Goal: Ask a question

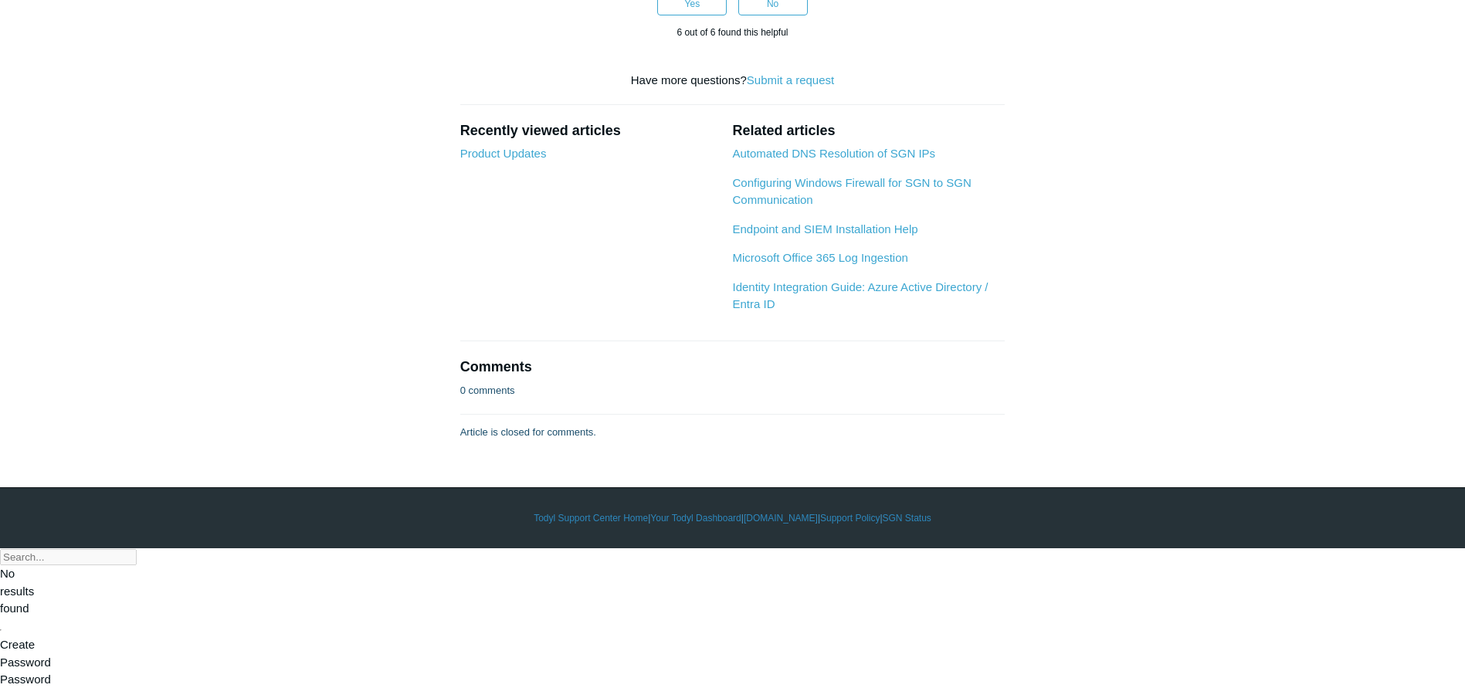
scroll to position [1622, 0]
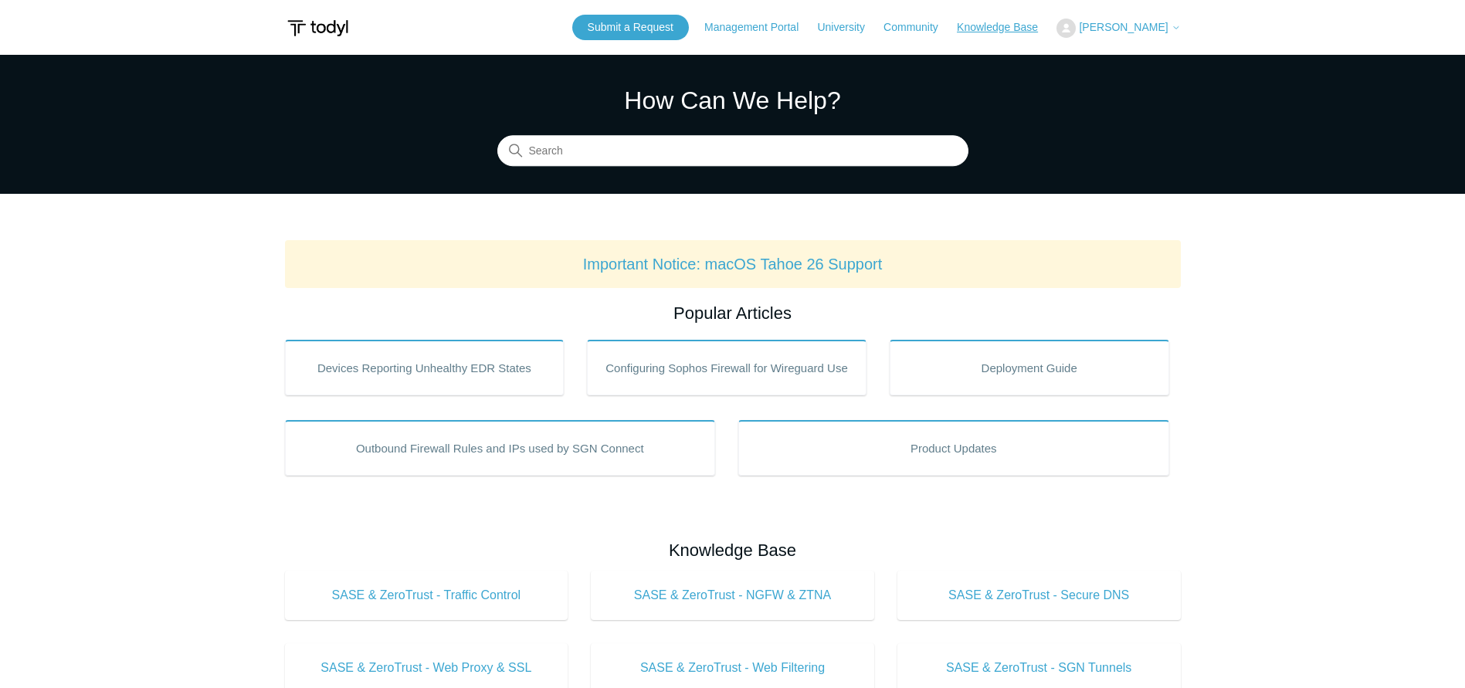
click at [1027, 32] on link "Knowledge Base" at bounding box center [1005, 27] width 97 height 16
click at [689, 25] on link "Submit a Request" at bounding box center [630, 27] width 117 height 25
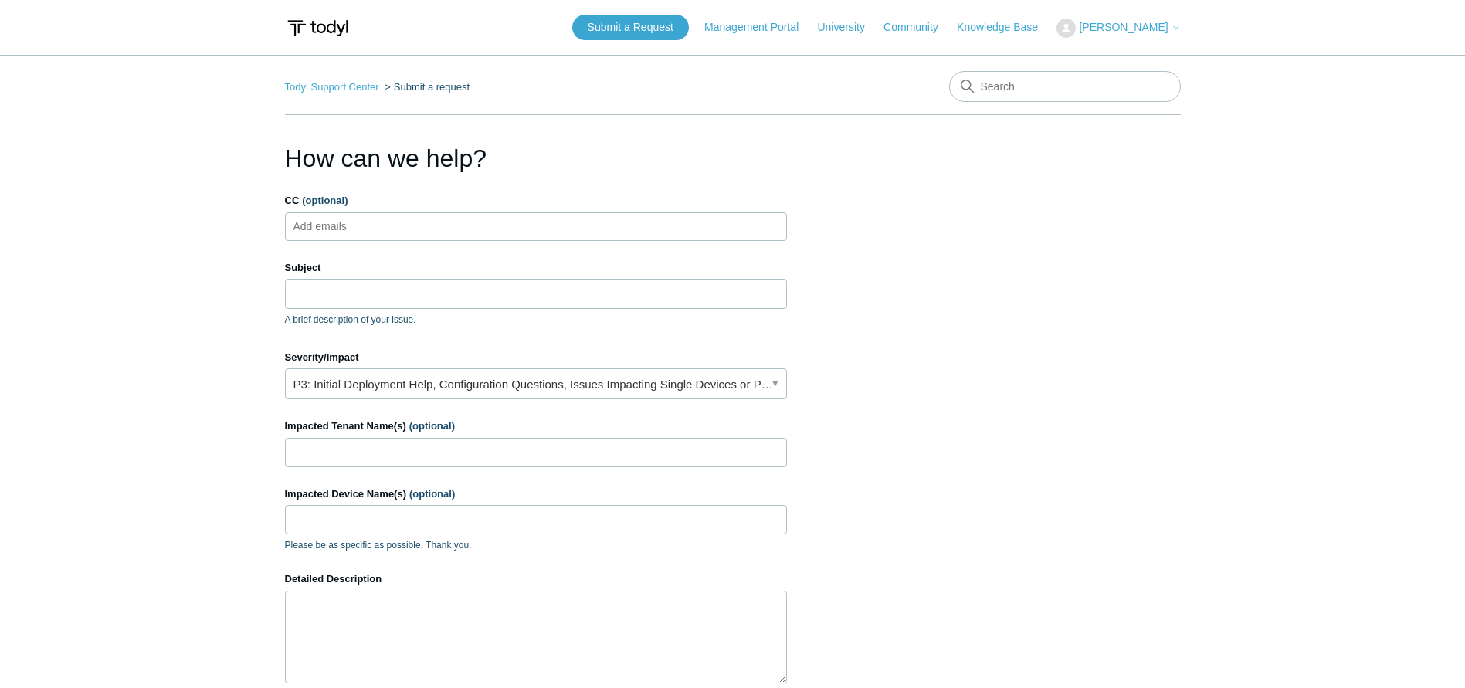
click at [415, 236] on ul "Add emails" at bounding box center [536, 226] width 502 height 29
click at [404, 295] on input "Subject" at bounding box center [536, 293] width 502 height 29
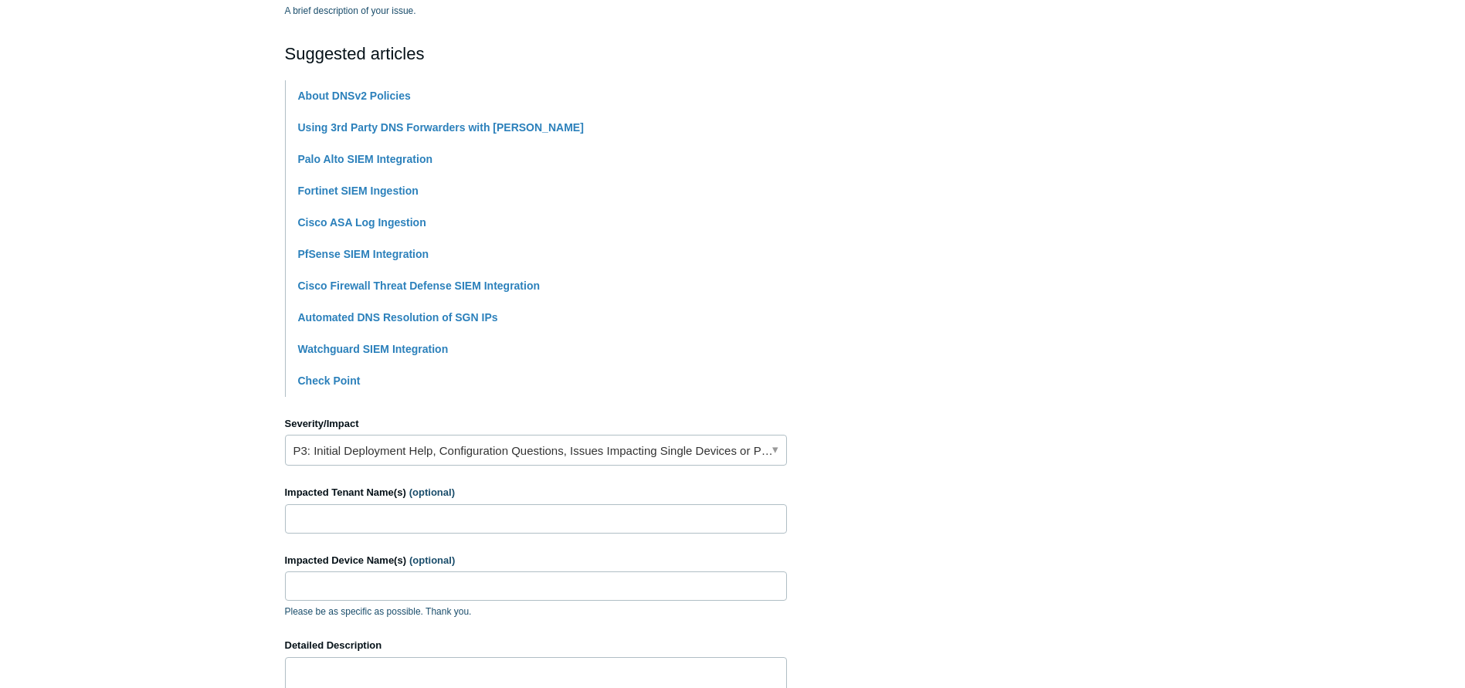
scroll to position [541, 0]
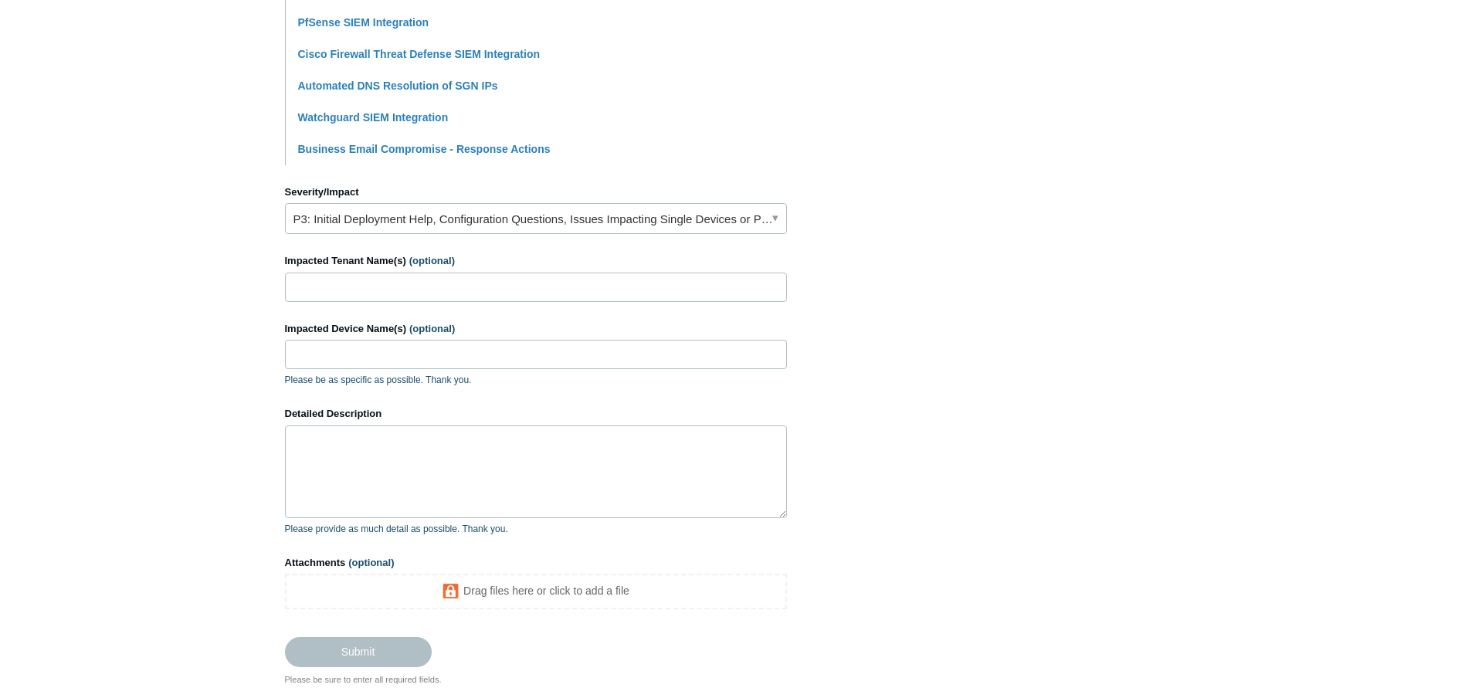
type input "Forward to IP's Option Conditional Forwarding"
click at [419, 296] on input "Impacted Tenant Name(s) (optional)" at bounding box center [536, 287] width 502 height 29
type input "Kloud9 IT, Inc."
click at [480, 434] on textarea "Detailed Description" at bounding box center [536, 471] width 502 height 93
type textarea "I"
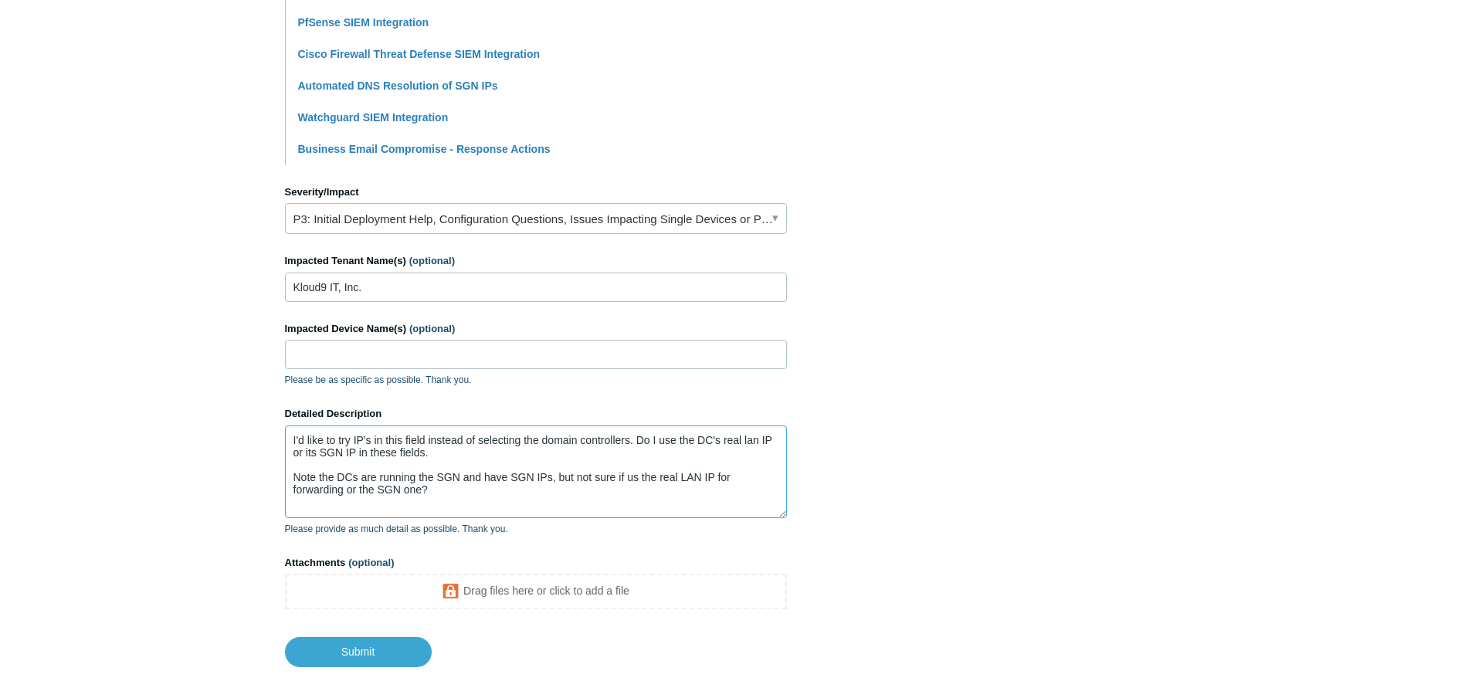
click at [486, 495] on textarea "I'd like to try IP's in this field instead of selecting the domain controllers.…" at bounding box center [536, 471] width 502 height 93
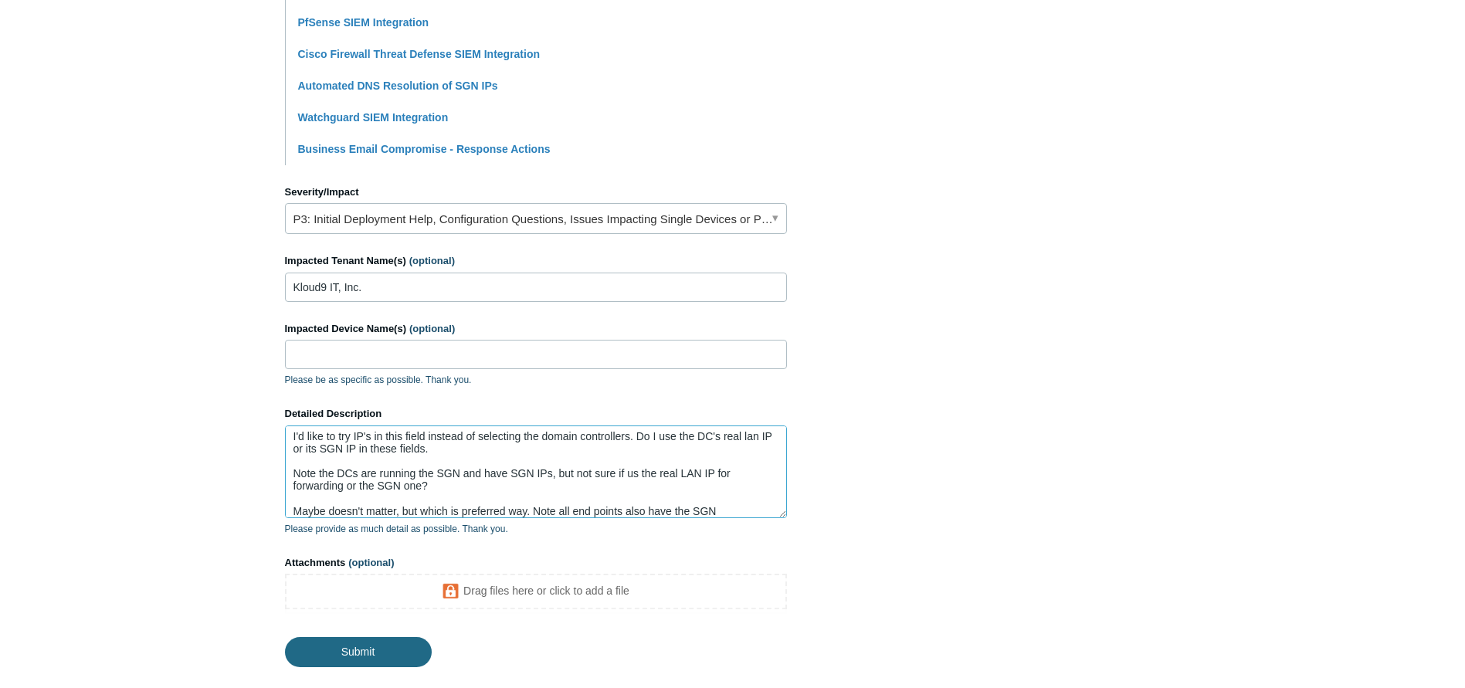
type textarea "I'd like to try IP's in this field instead of selecting the domain controllers.…"
click at [395, 649] on input "Submit" at bounding box center [358, 652] width 147 height 31
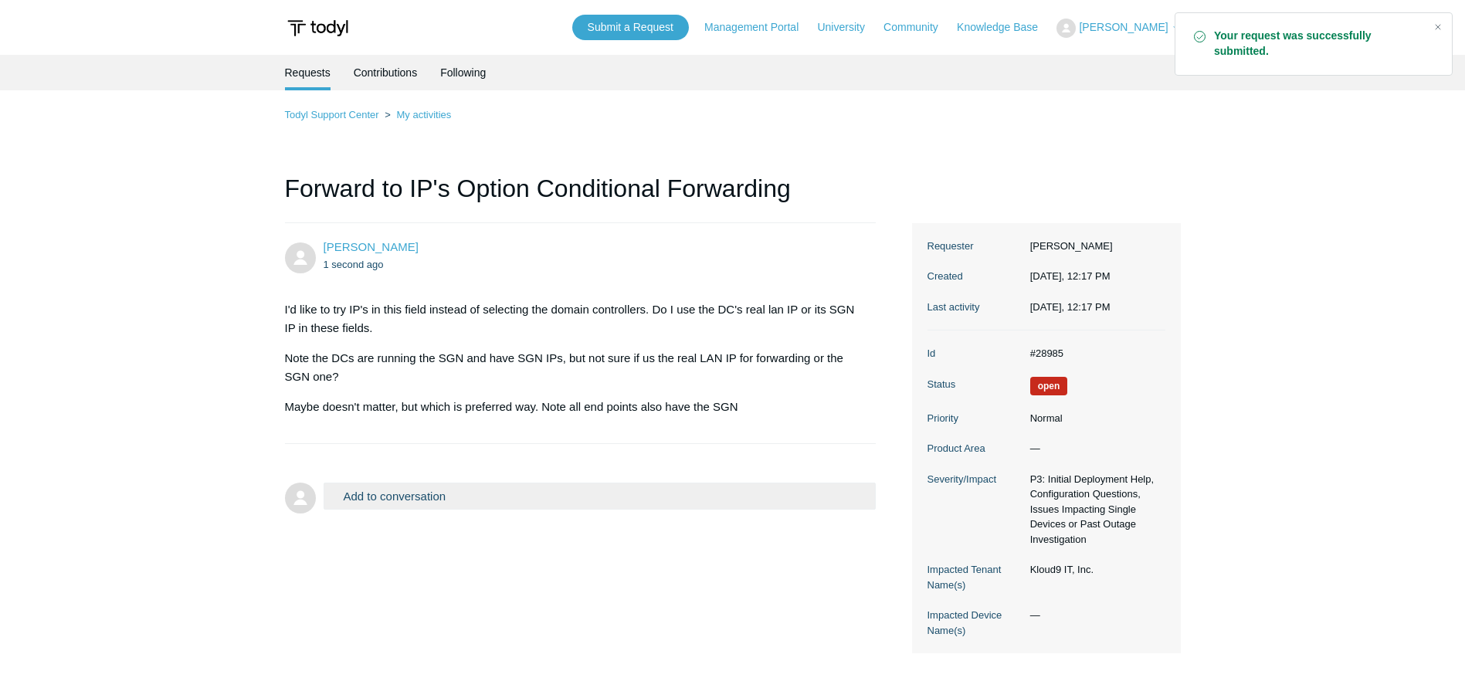
click at [1395, 234] on main "Requests Contributions Following Todyl Support Center My activities Forward to …" at bounding box center [732, 364] width 1465 height 619
click at [1046, 26] on link "Knowledge Base" at bounding box center [1005, 27] width 97 height 16
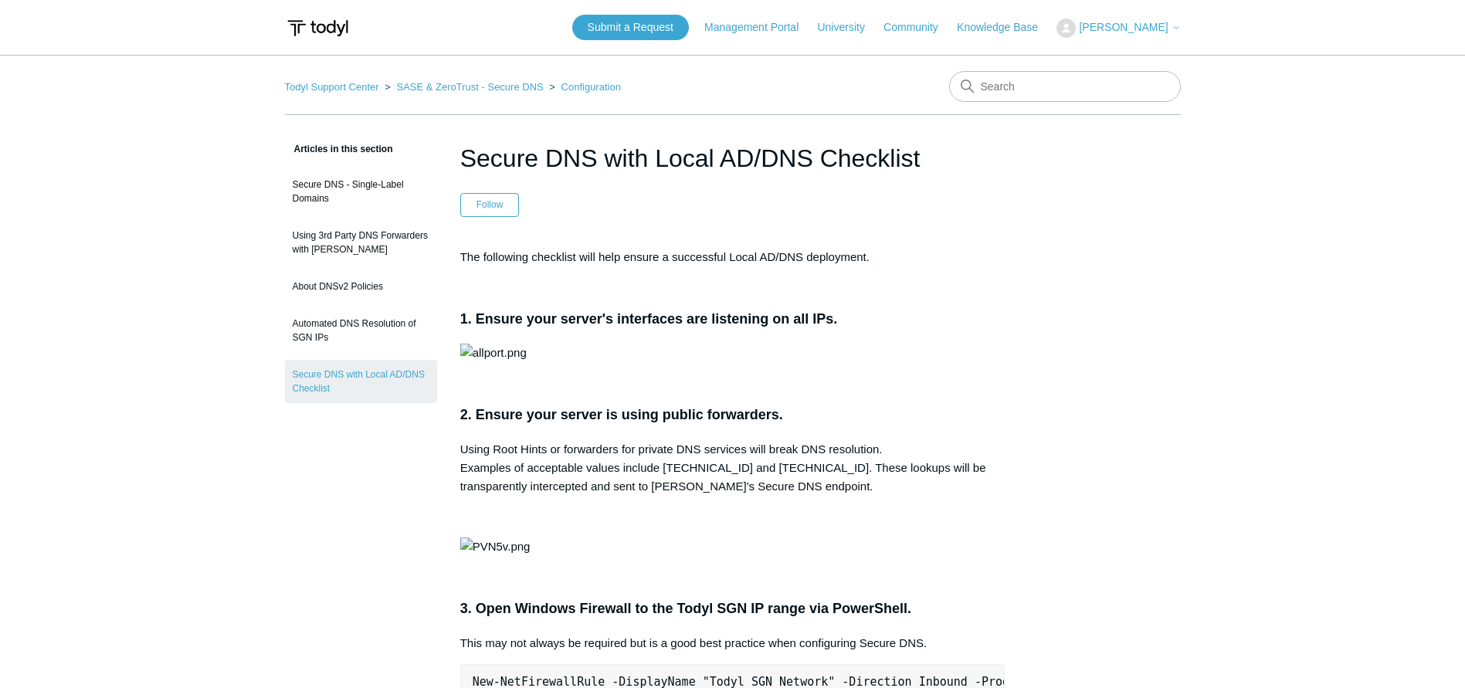
scroll to position [1622, 0]
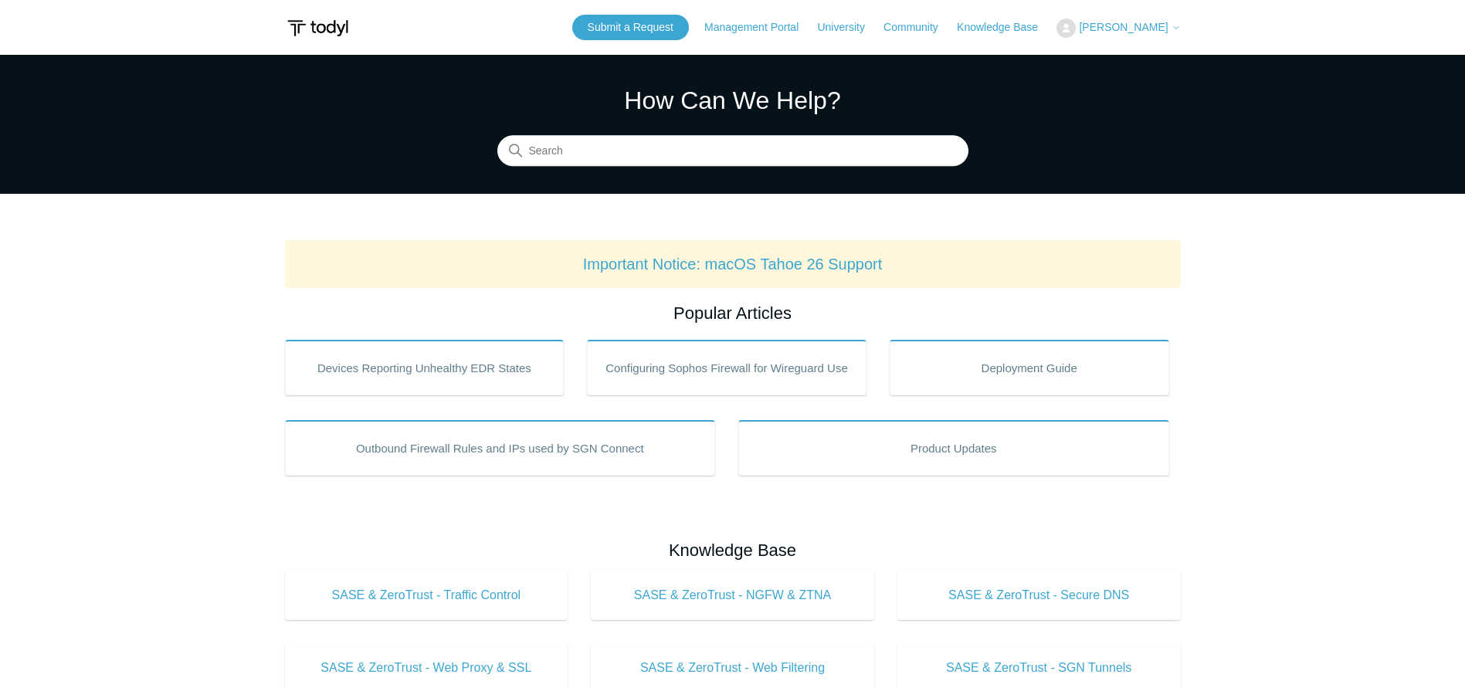
click at [1158, 26] on span "[PERSON_NAME]" at bounding box center [1123, 27] width 89 height 12
click at [1164, 61] on link "My Support Requests" at bounding box center [1132, 60] width 151 height 27
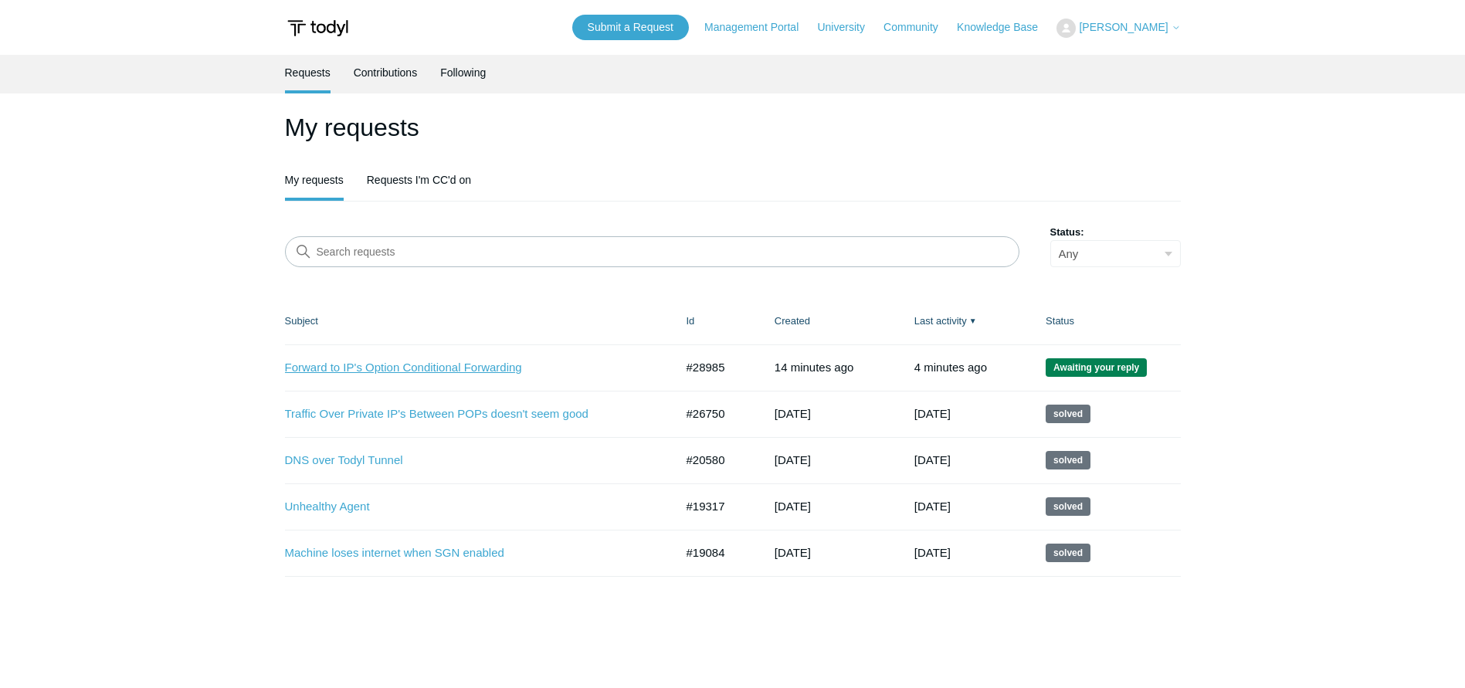
click at [349, 366] on link "Forward to IP's Option Conditional Forwarding" at bounding box center [468, 368] width 367 height 18
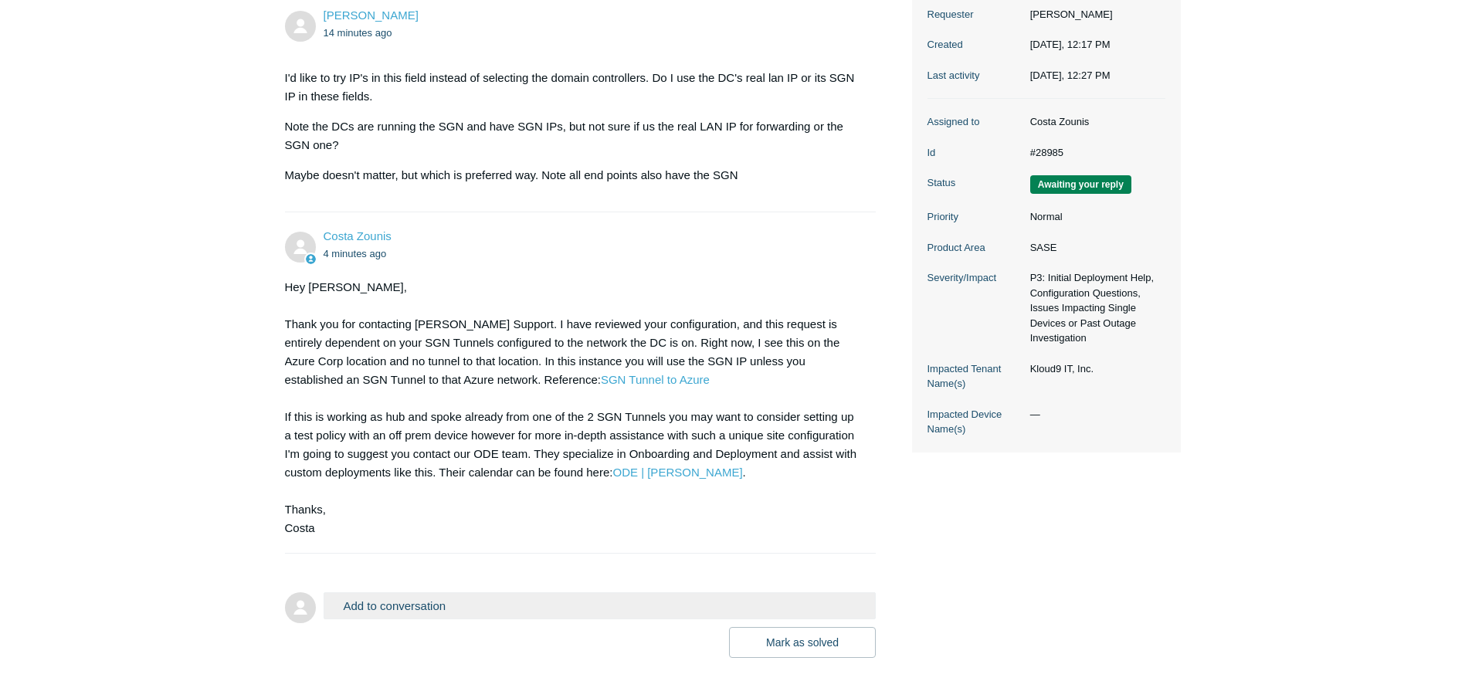
scroll to position [309, 0]
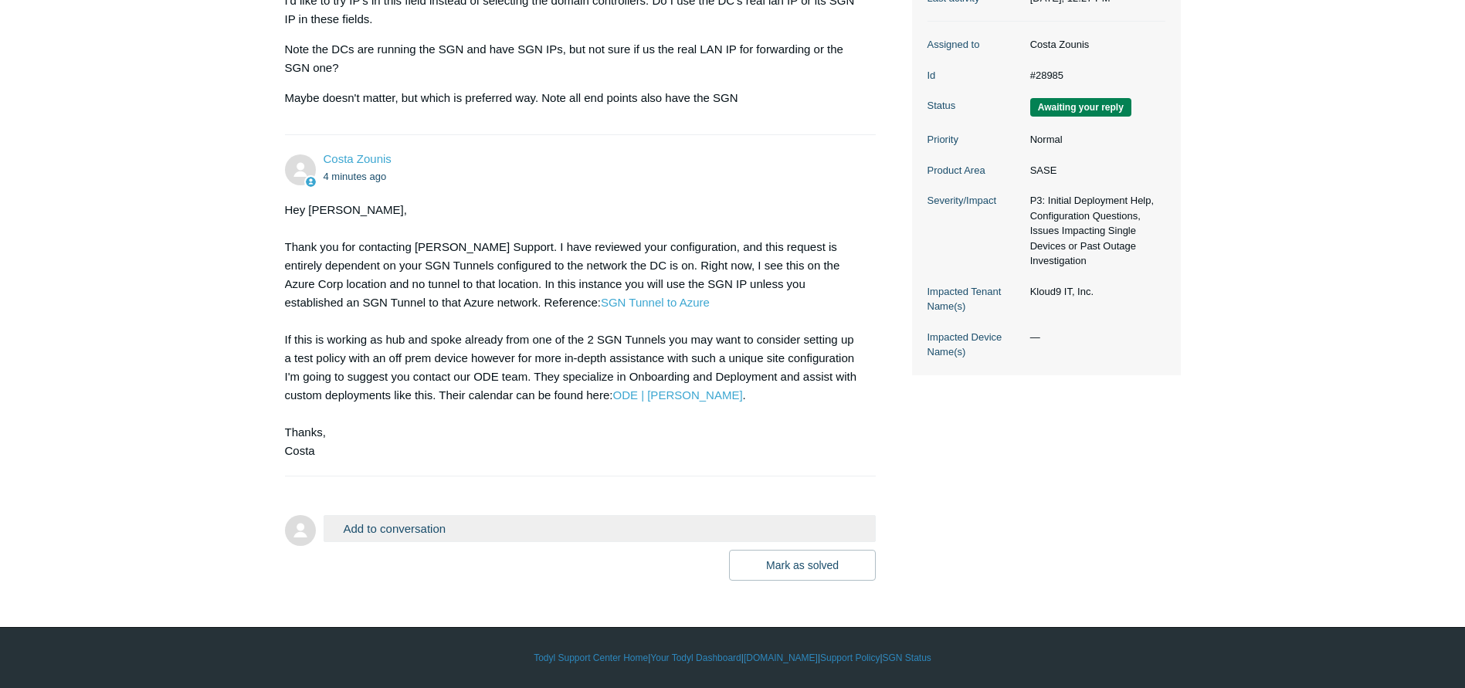
click at [419, 522] on button "Add to conversation" at bounding box center [600, 528] width 553 height 27
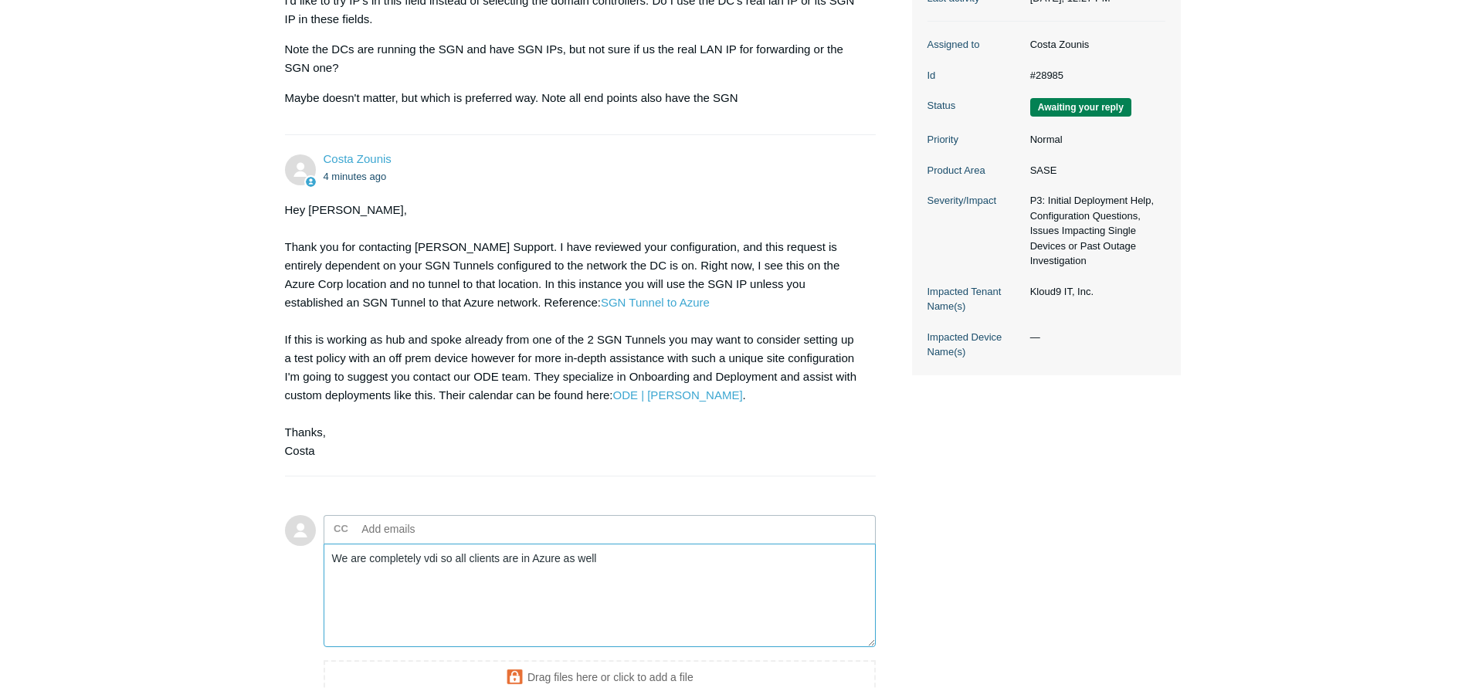
click at [629, 561] on textarea "We are completely vdi so all clients are in Azure as well" at bounding box center [600, 596] width 553 height 104
click at [498, 559] on textarea "We are completely vdi so all clients are in Azure as well" at bounding box center [600, 596] width 553 height 104
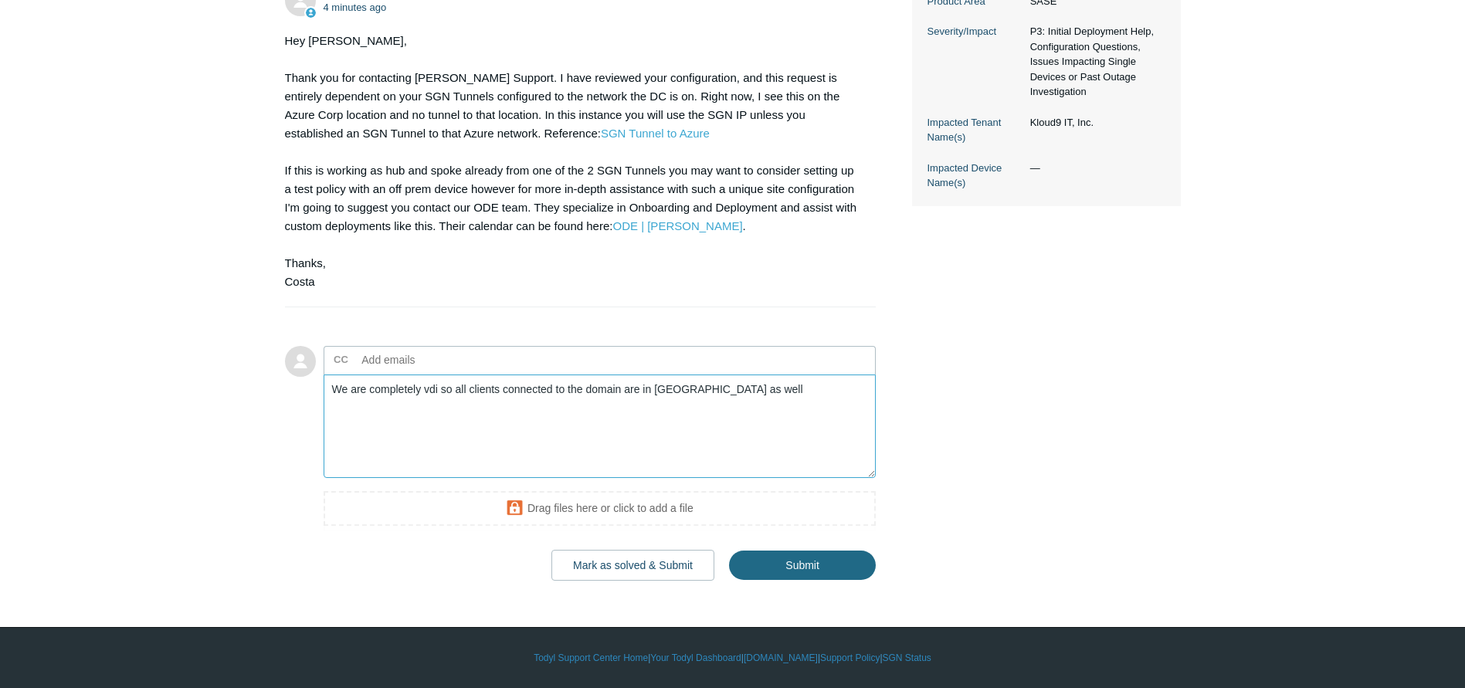
type textarea "We are completely vdi so all clients connected to the domain are in [GEOGRAPHIC…"
click at [827, 559] on input "Submit" at bounding box center [802, 566] width 147 height 31
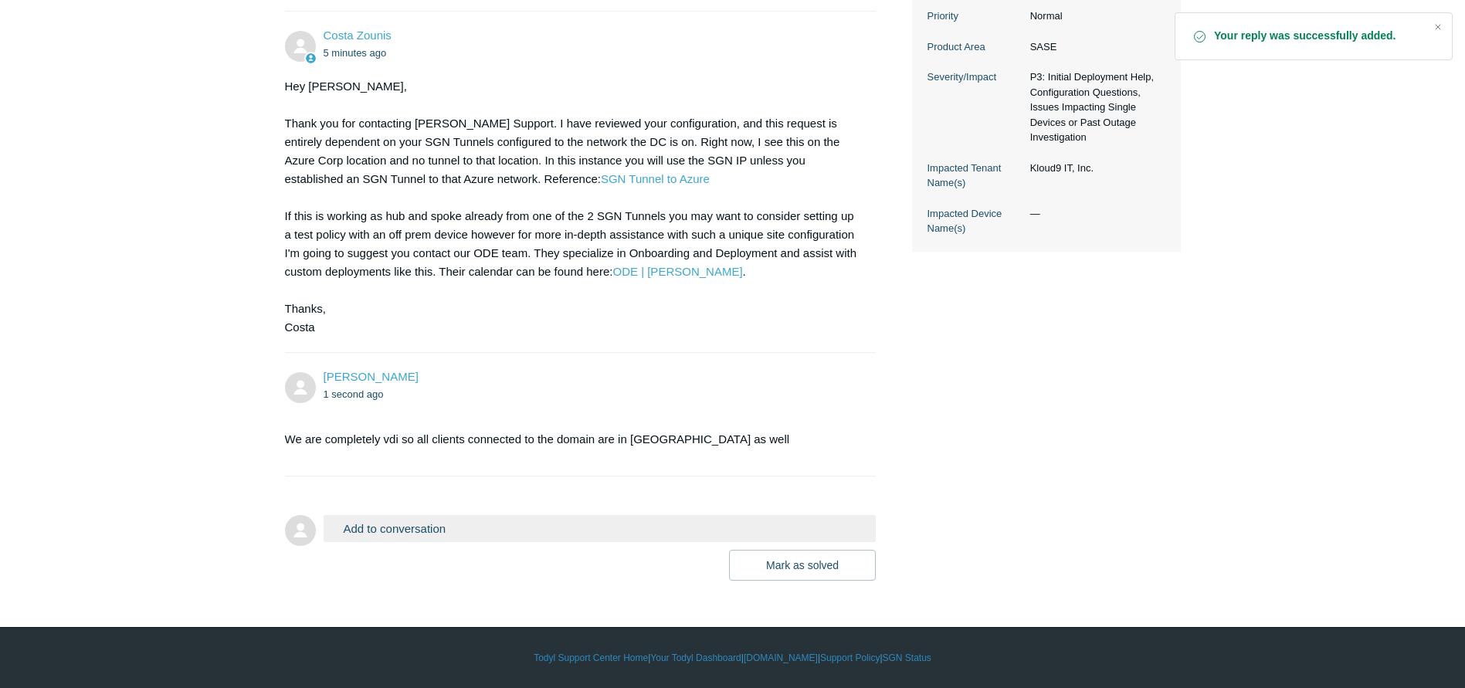
scroll to position [124, 0]
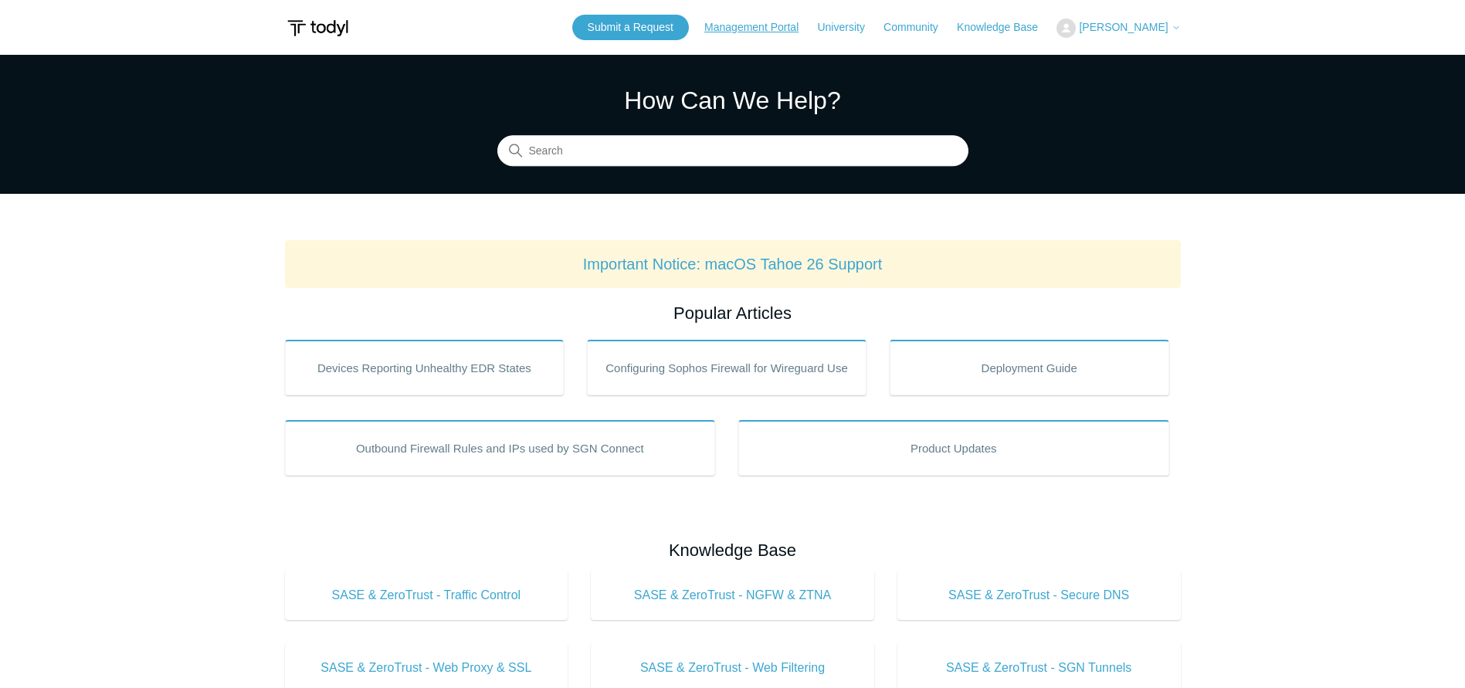
click at [758, 16] on header "Submit a Request Management Portal University Community Knowledge Base [PERSON_…" at bounding box center [733, 27] width 896 height 55
click at [626, 17] on link "Submit a Request" at bounding box center [630, 27] width 117 height 25
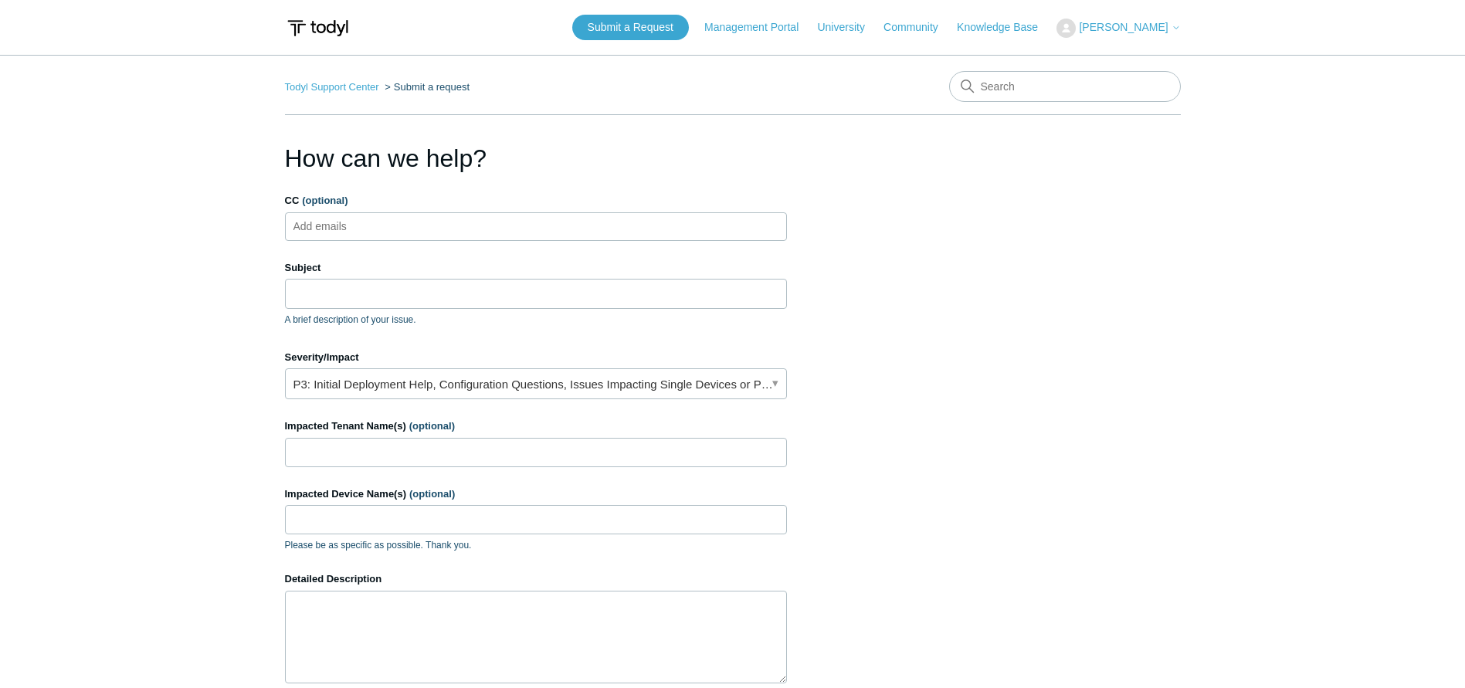
click at [1139, 29] on span "[PERSON_NAME]" at bounding box center [1123, 27] width 89 height 12
click at [1147, 54] on link "My Support Requests" at bounding box center [1132, 60] width 151 height 27
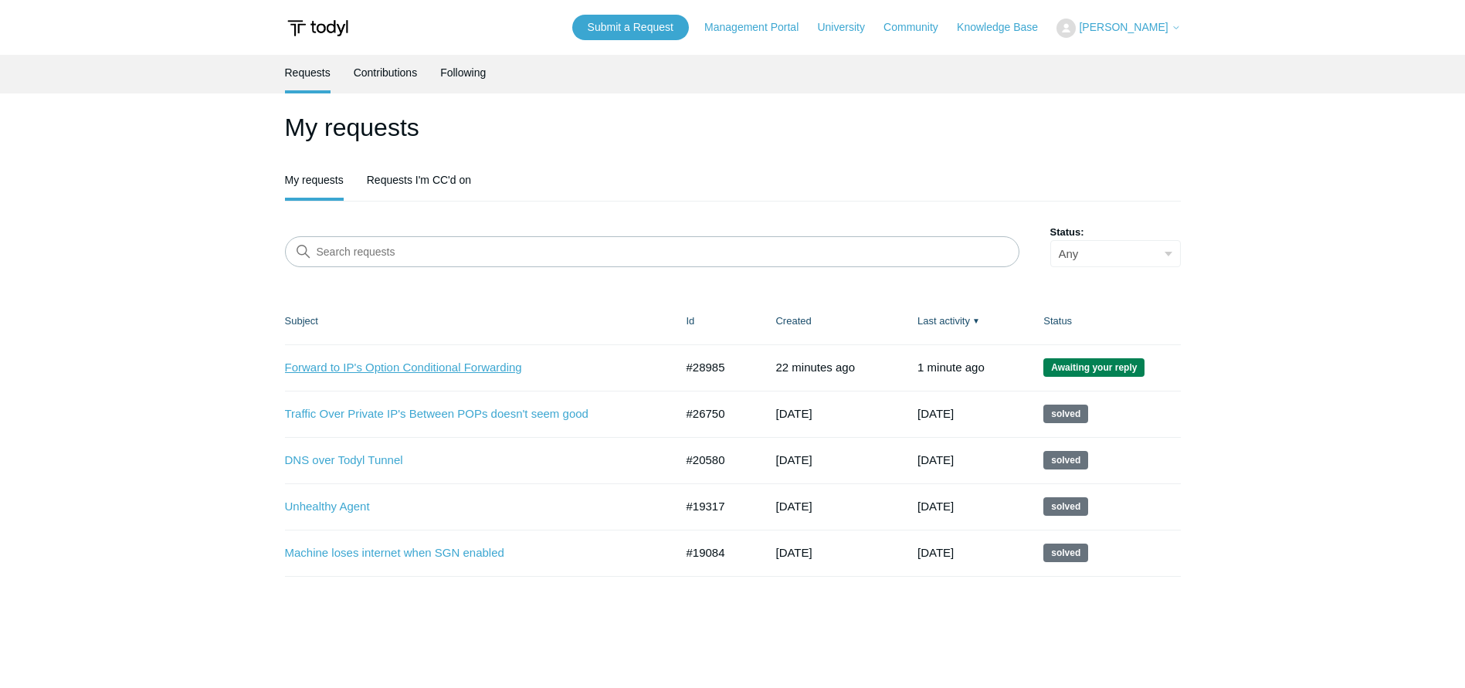
click at [407, 368] on link "Forward to IP's Option Conditional Forwarding" at bounding box center [468, 368] width 367 height 18
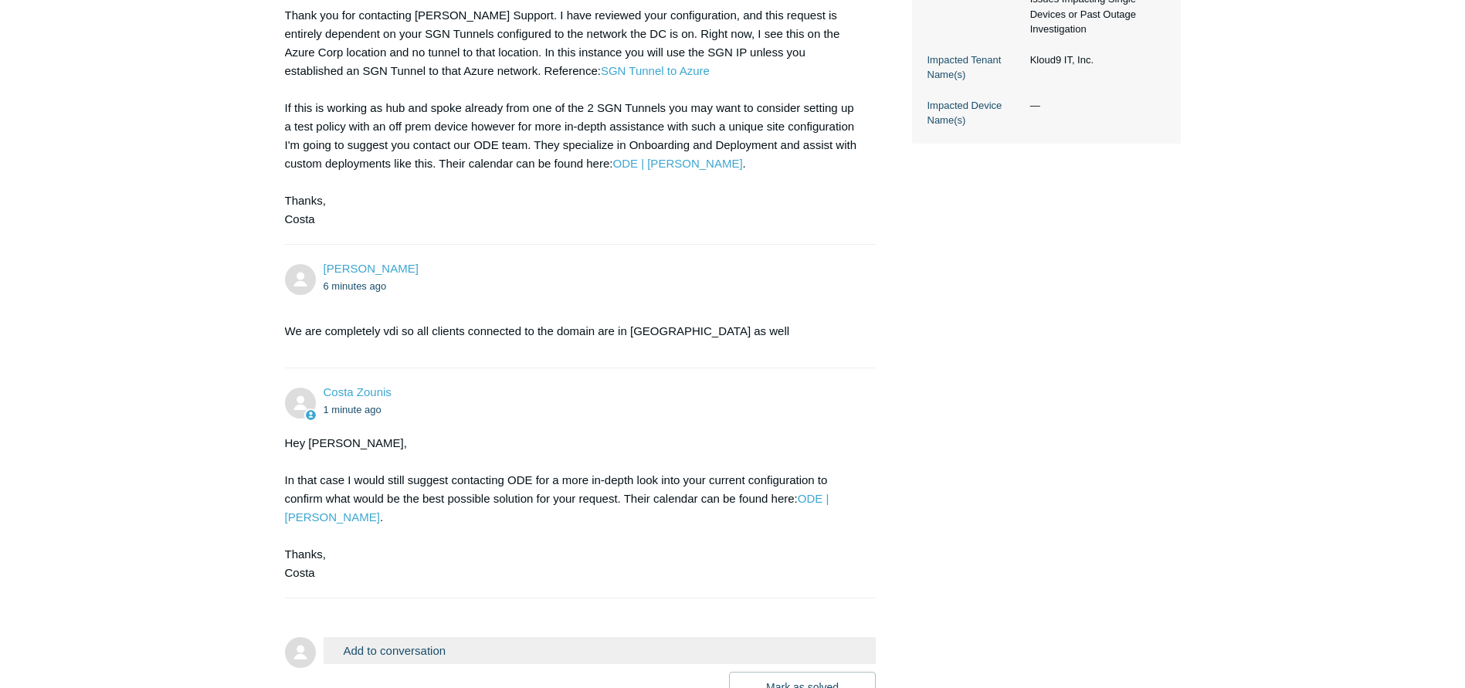
scroll to position [663, 0]
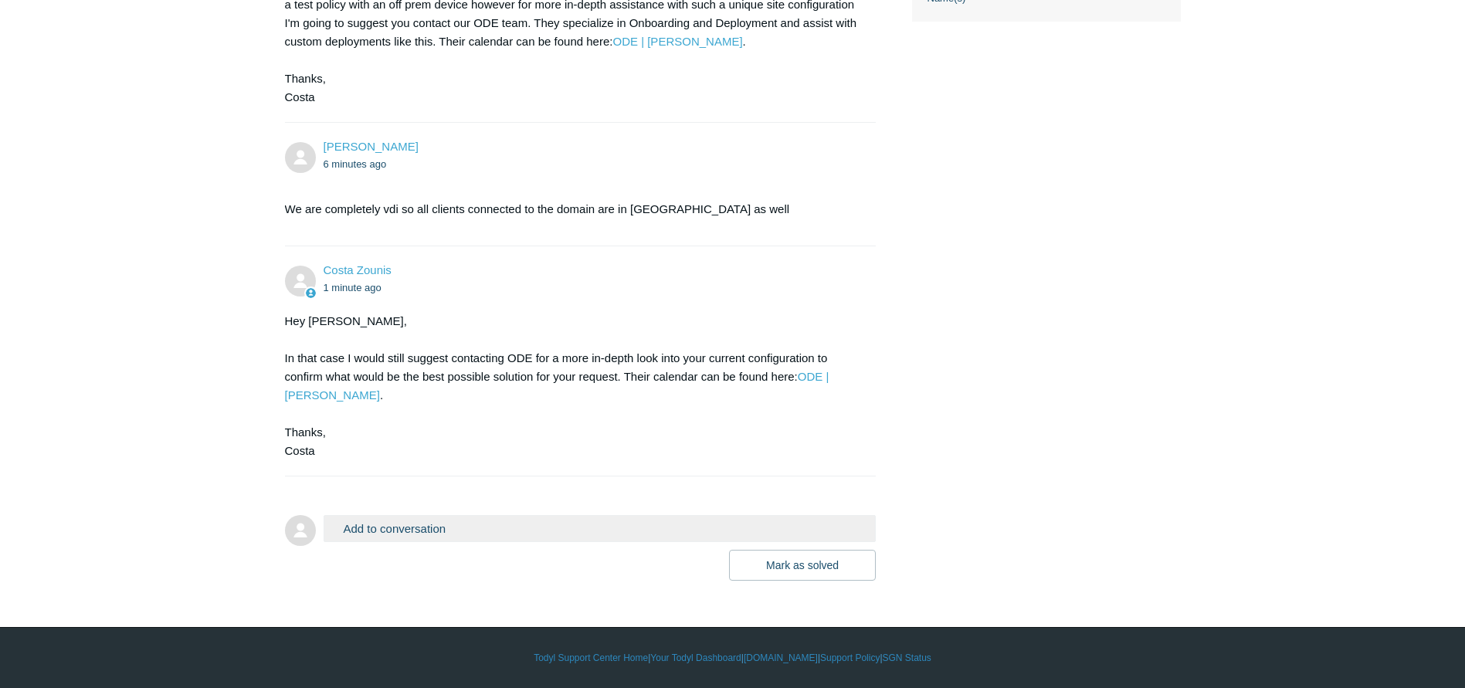
click at [477, 530] on button "Add to conversation" at bounding box center [600, 528] width 553 height 27
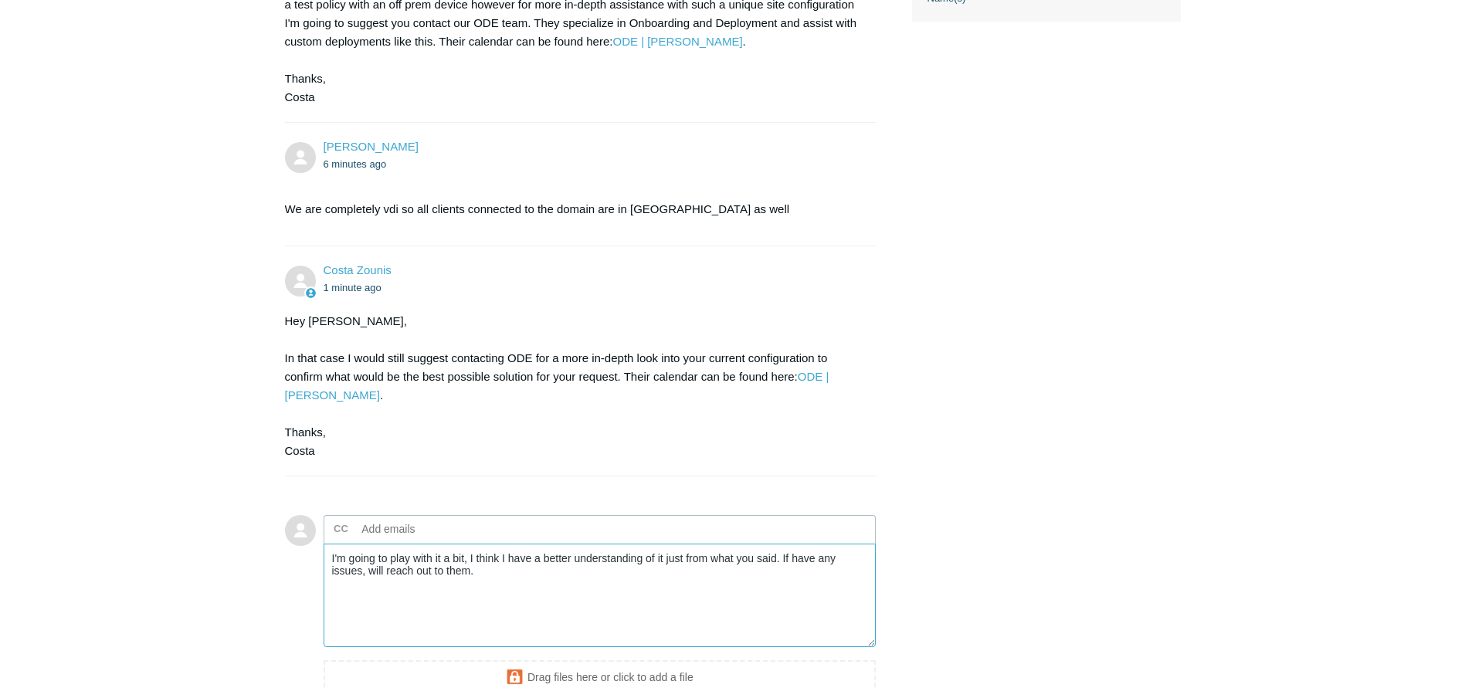
scroll to position [832, 0]
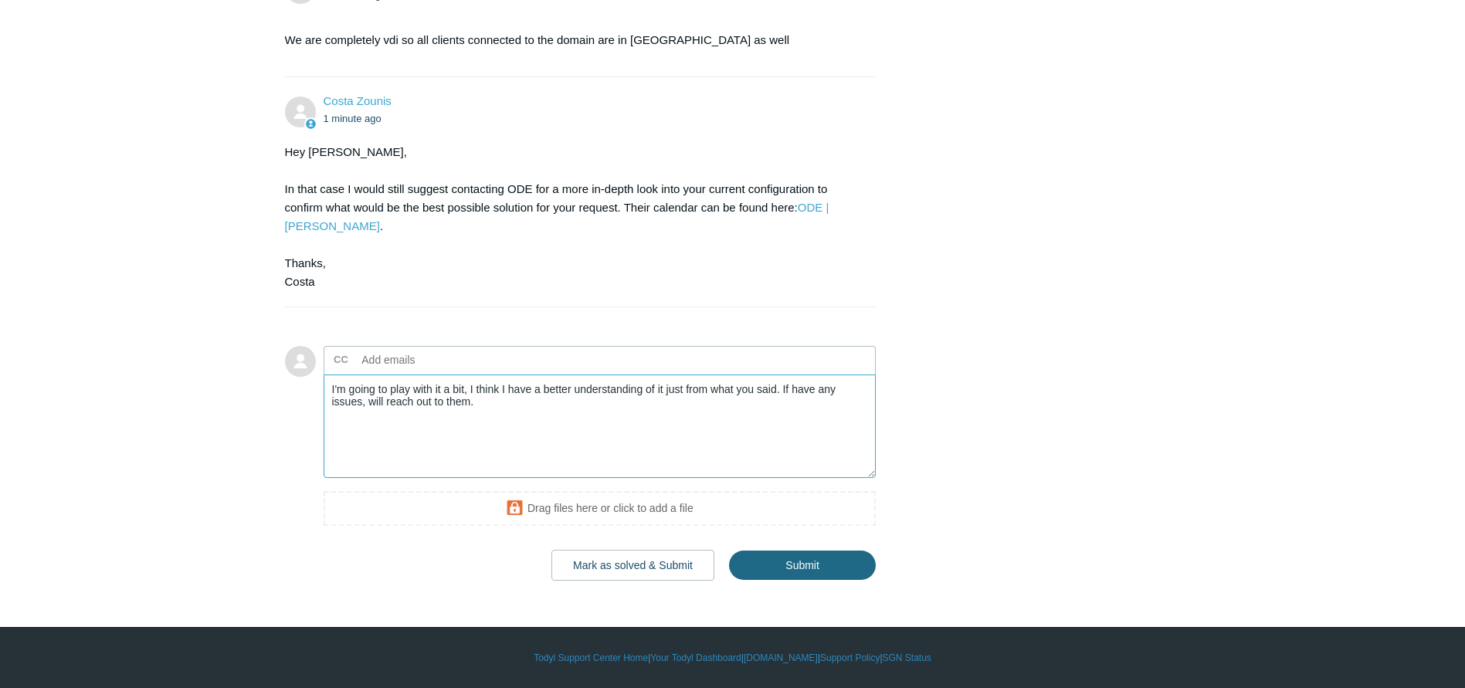
type textarea "I'm going to play with it a bit, I think I have a better understanding of it ju…"
click at [799, 561] on input "Submit" at bounding box center [802, 566] width 147 height 31
